Goal: Task Accomplishment & Management: Manage account settings

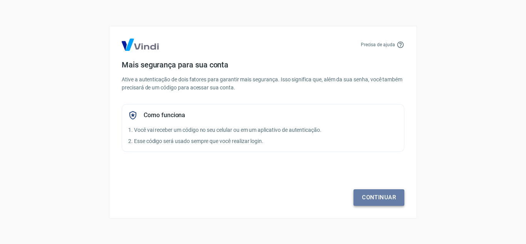
click at [392, 198] on link "Continuar" at bounding box center [379, 197] width 51 height 16
